Goal: Entertainment & Leisure: Consume media (video, audio)

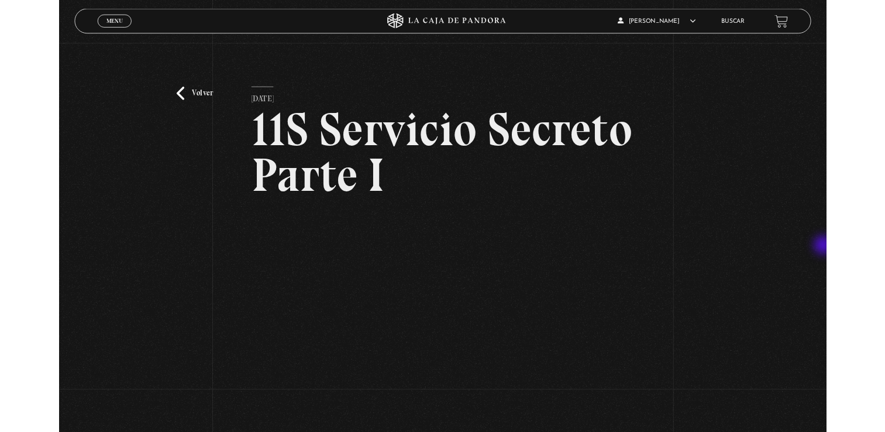
scroll to position [117, 0]
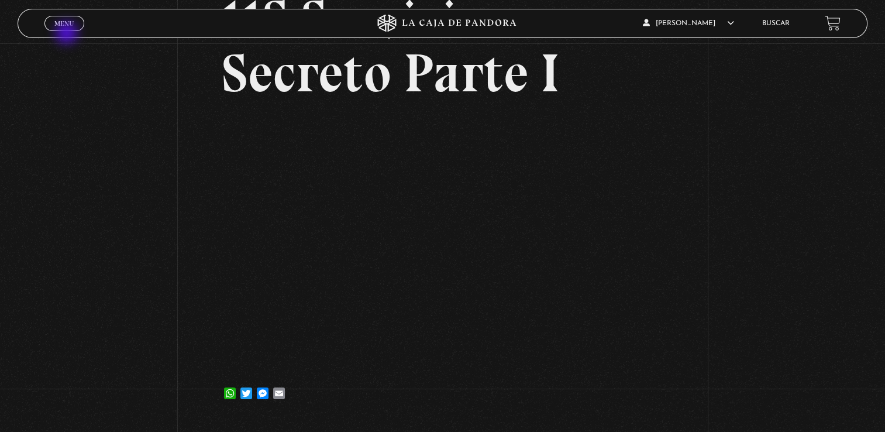
click at [68, 34] on div "Menu Cerrar" at bounding box center [177, 23] width 266 height 28
click at [70, 28] on link "Menu Cerrar" at bounding box center [64, 23] width 40 height 15
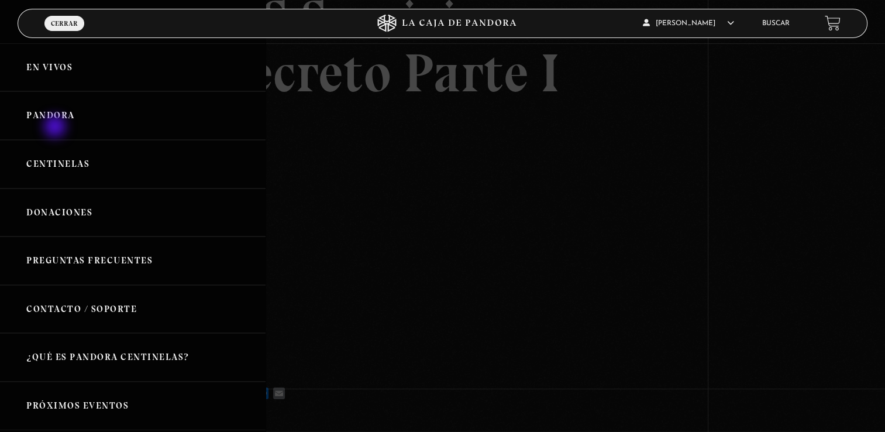
click at [56, 128] on link "Pandora" at bounding box center [133, 115] width 266 height 49
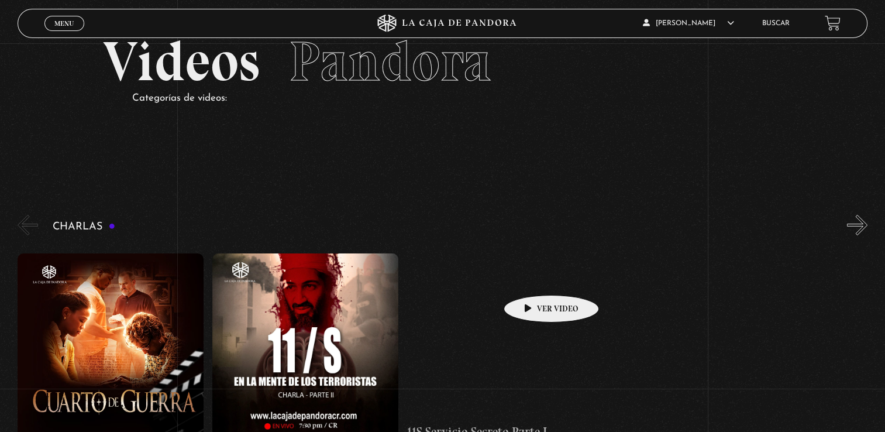
scroll to position [117, 0]
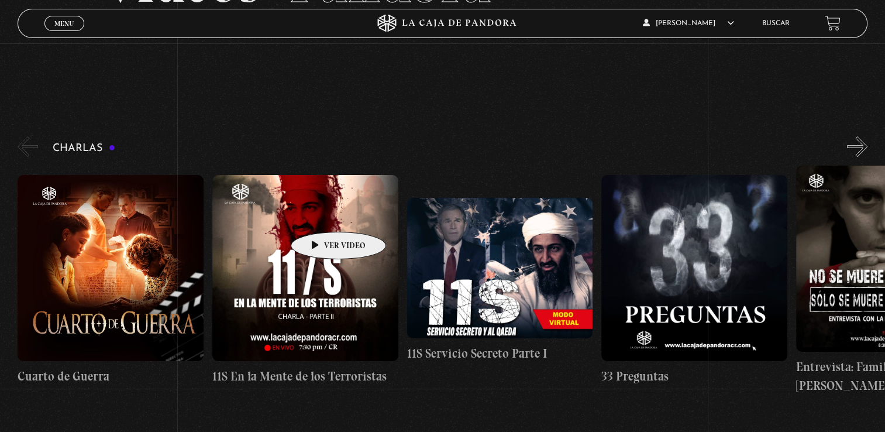
click at [320, 214] on figure at bounding box center [305, 267] width 186 height 185
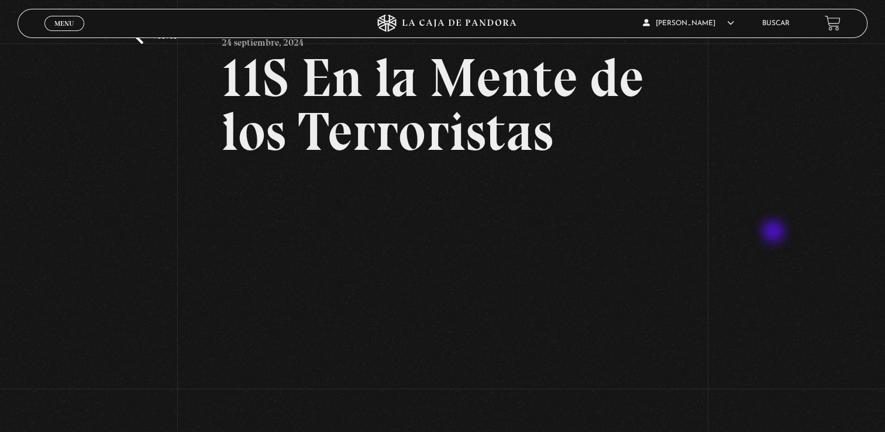
scroll to position [117, 0]
